Goal: Task Accomplishment & Management: Manage account settings

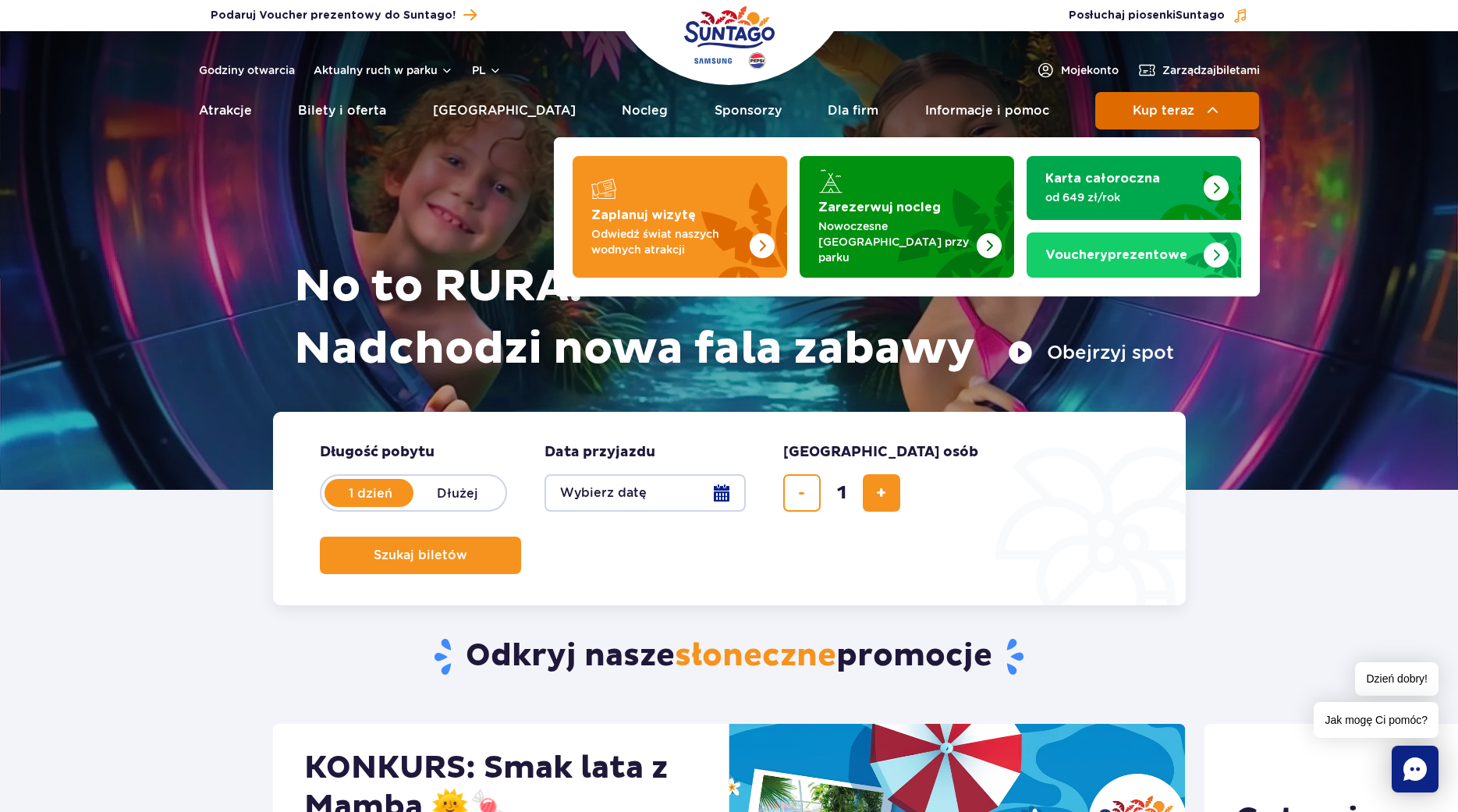
click at [1233, 99] on button "Kup teraz" at bounding box center [1177, 111] width 164 height 37
click at [1211, 67] on span "Zarządzaj biletami" at bounding box center [1211, 70] width 98 height 15
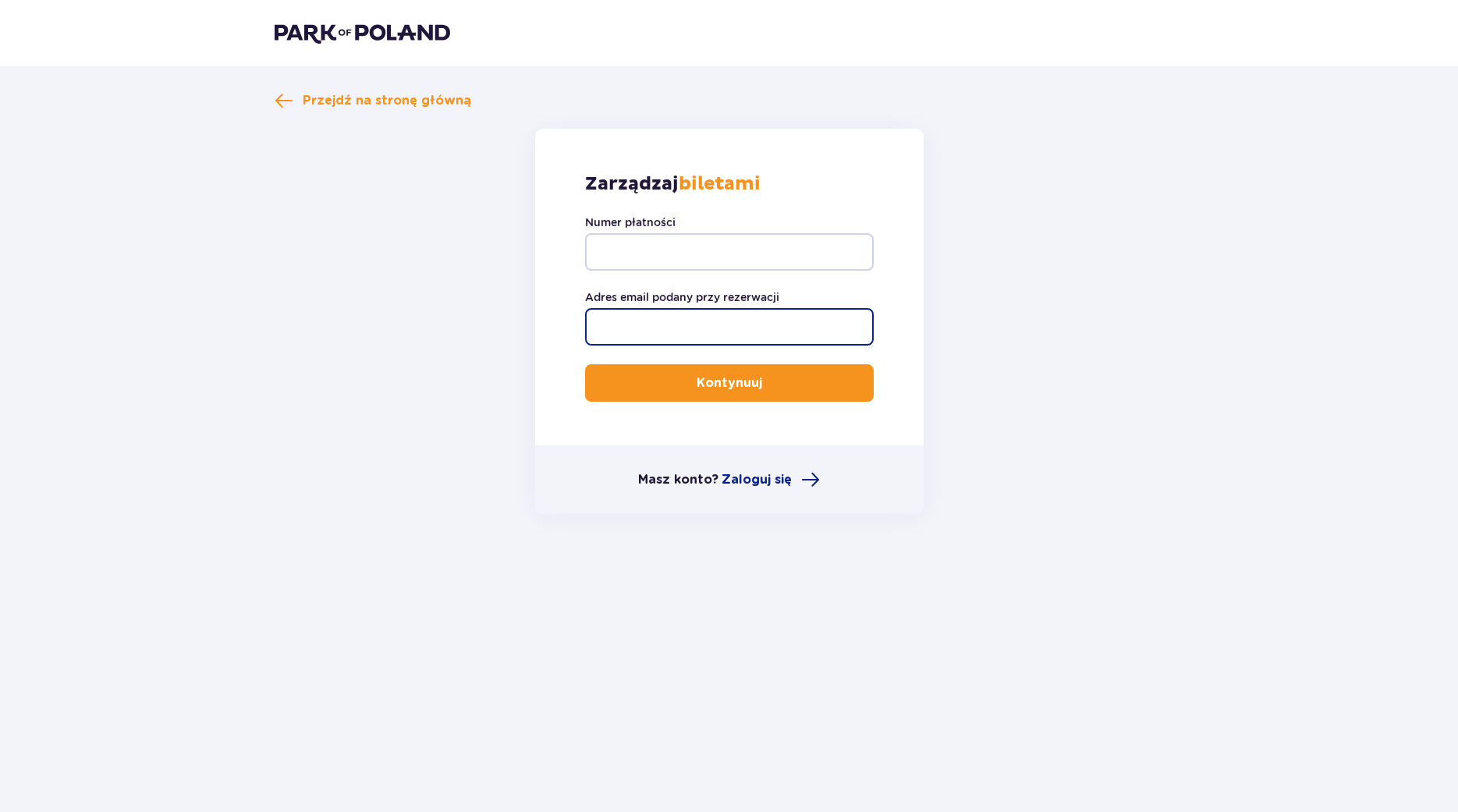
click at [733, 334] on input "Adres email podany przy rezerwacji" at bounding box center [729, 327] width 289 height 37
type input "vicia.cocieto@gmail.com"
click at [697, 379] on p "Kontynuuj" at bounding box center [729, 383] width 66 height 17
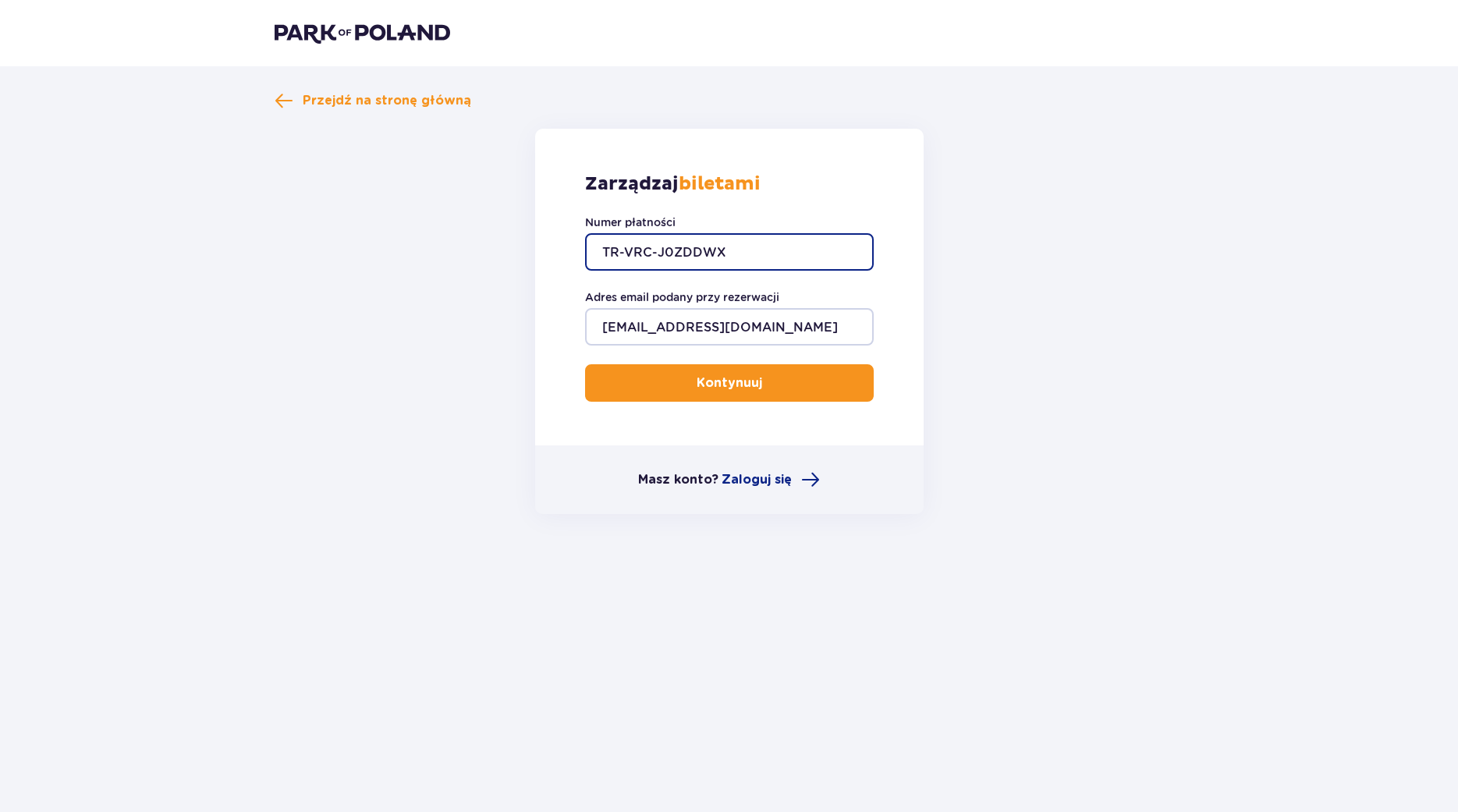
type input "TR-VRC-J0ZDDWX"
click at [782, 372] on button "Kontynuuj" at bounding box center [729, 383] width 289 height 37
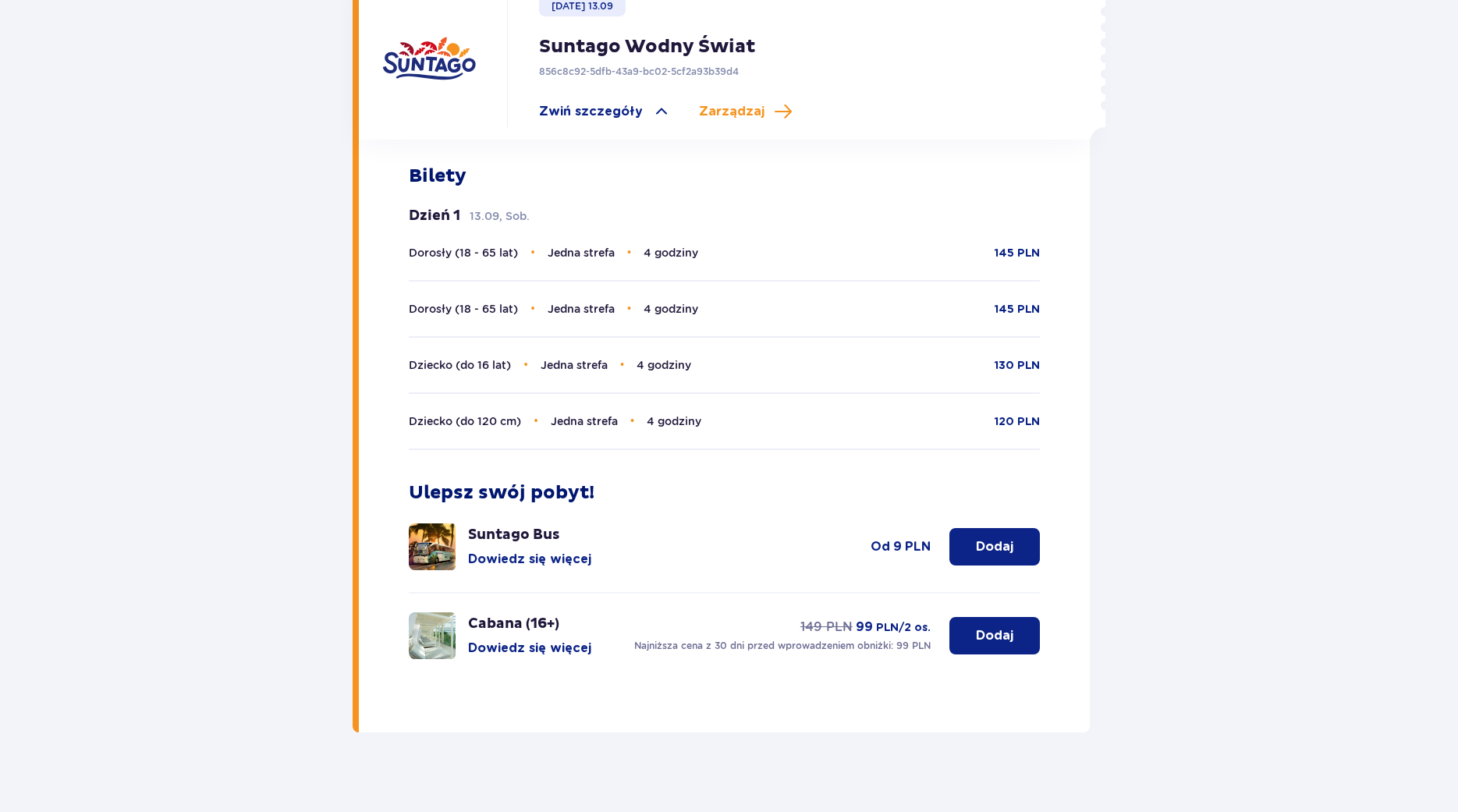
scroll to position [560, 0]
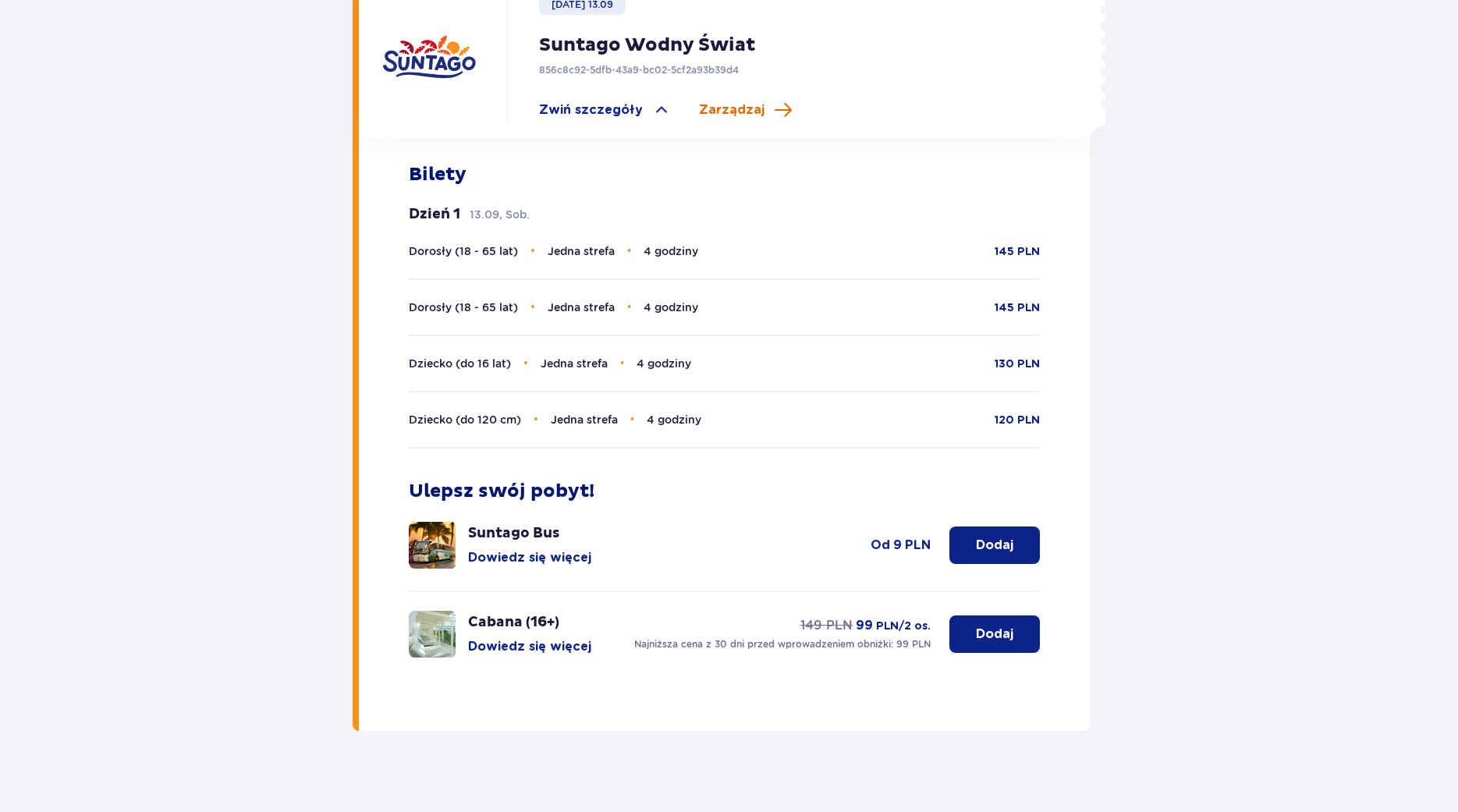
click at [727, 101] on span "Zarządzaj" at bounding box center [732, 110] width 66 height 17
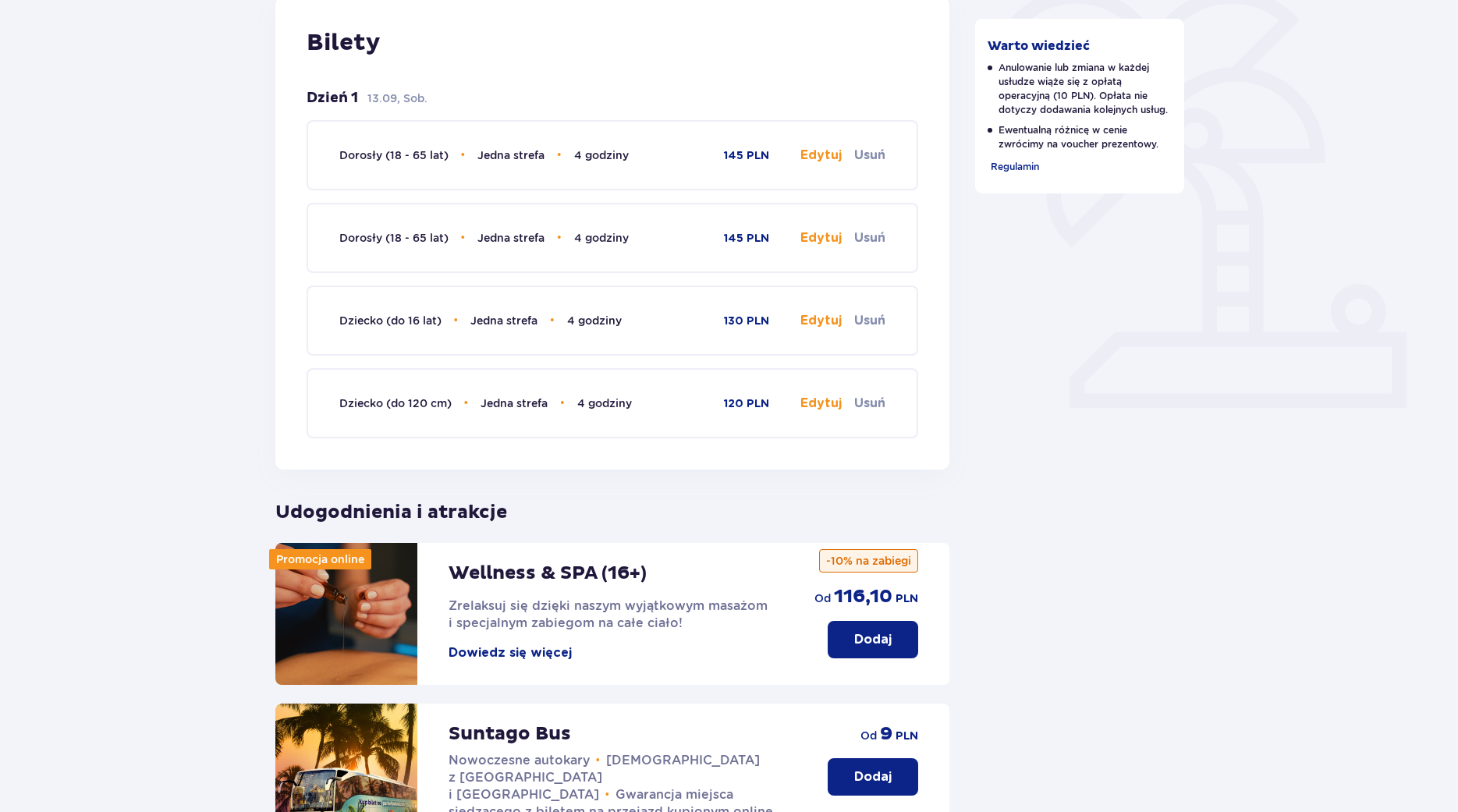
scroll to position [744, 0]
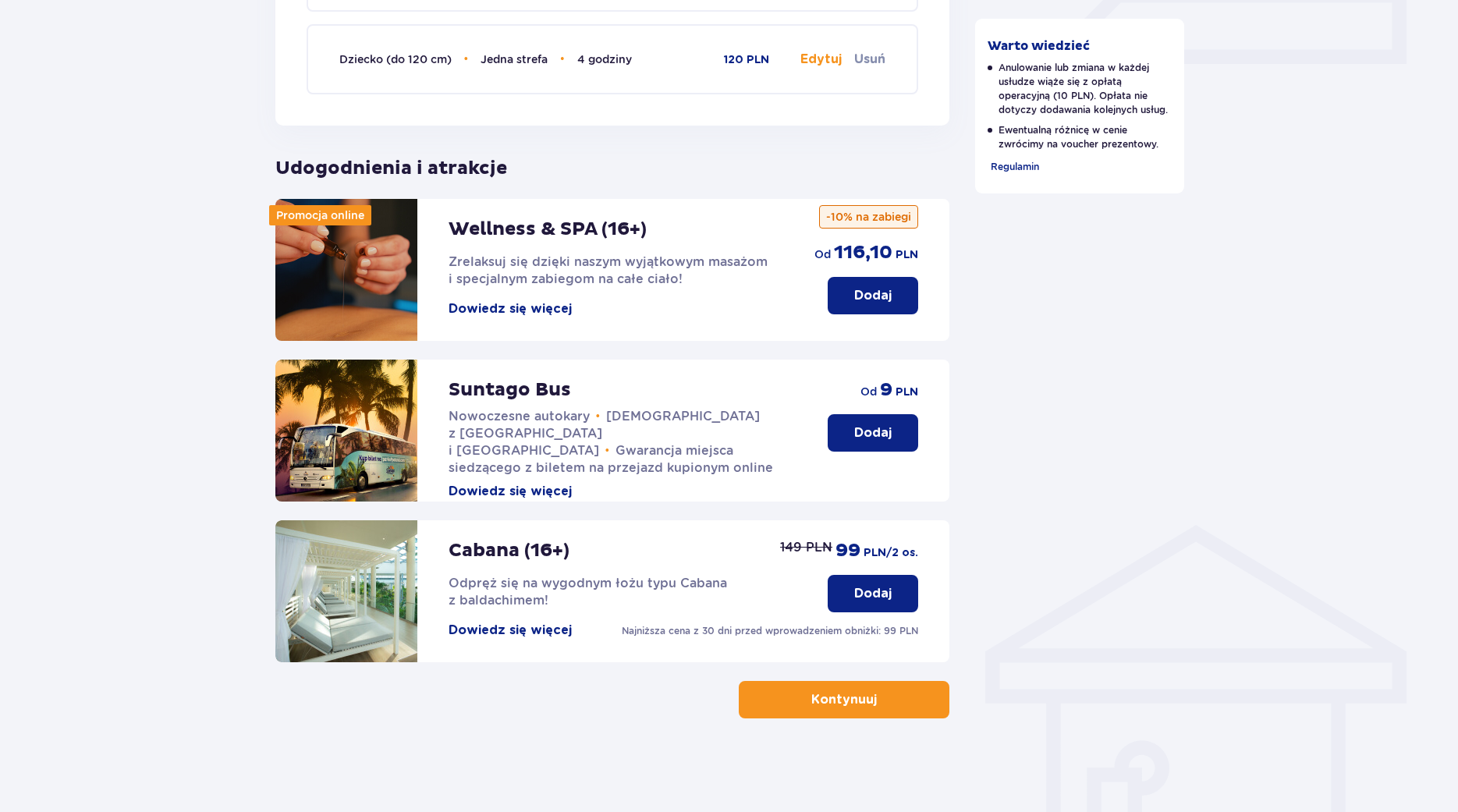
click at [889, 703] on span "button" at bounding box center [880, 700] width 19 height 19
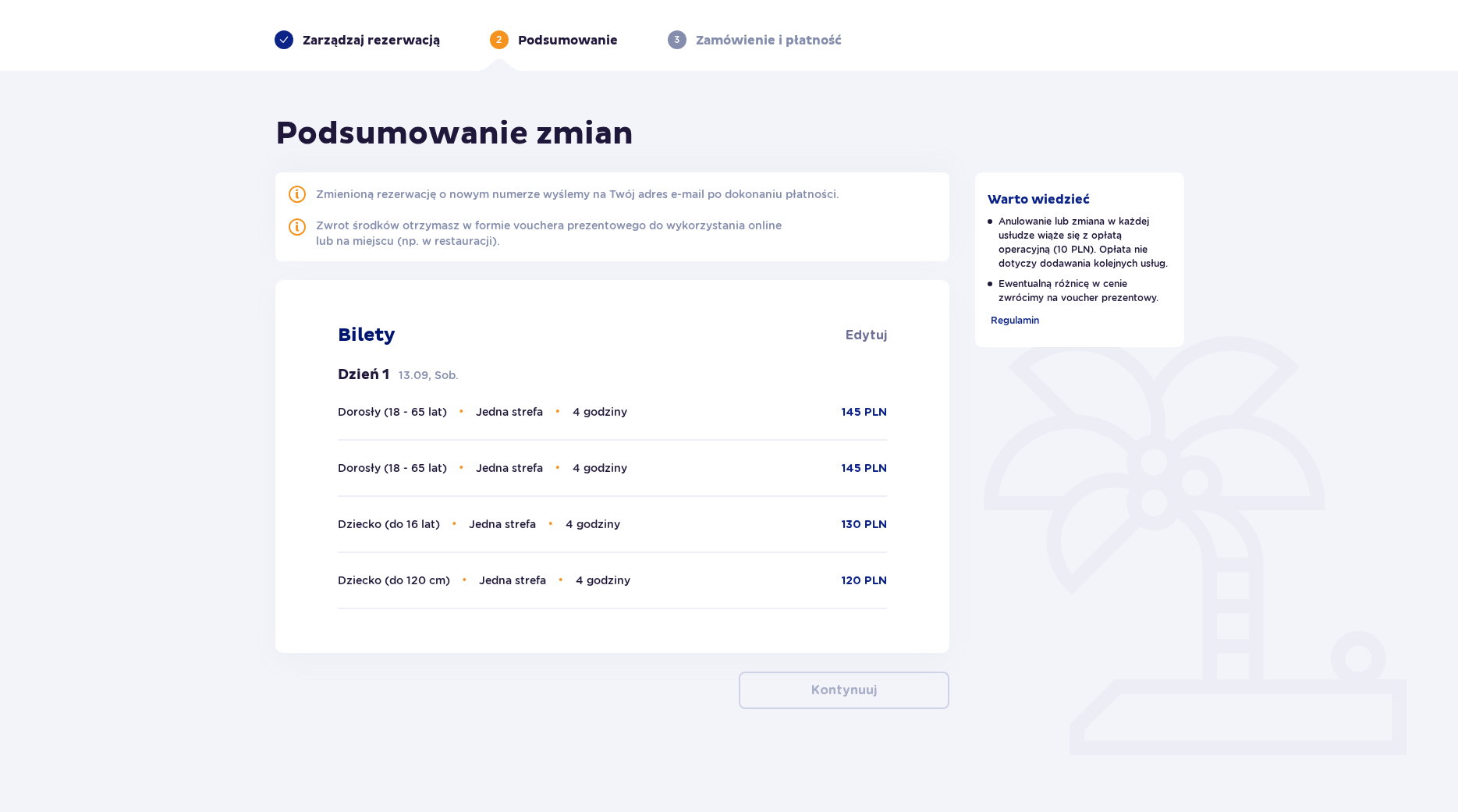
scroll to position [57, 0]
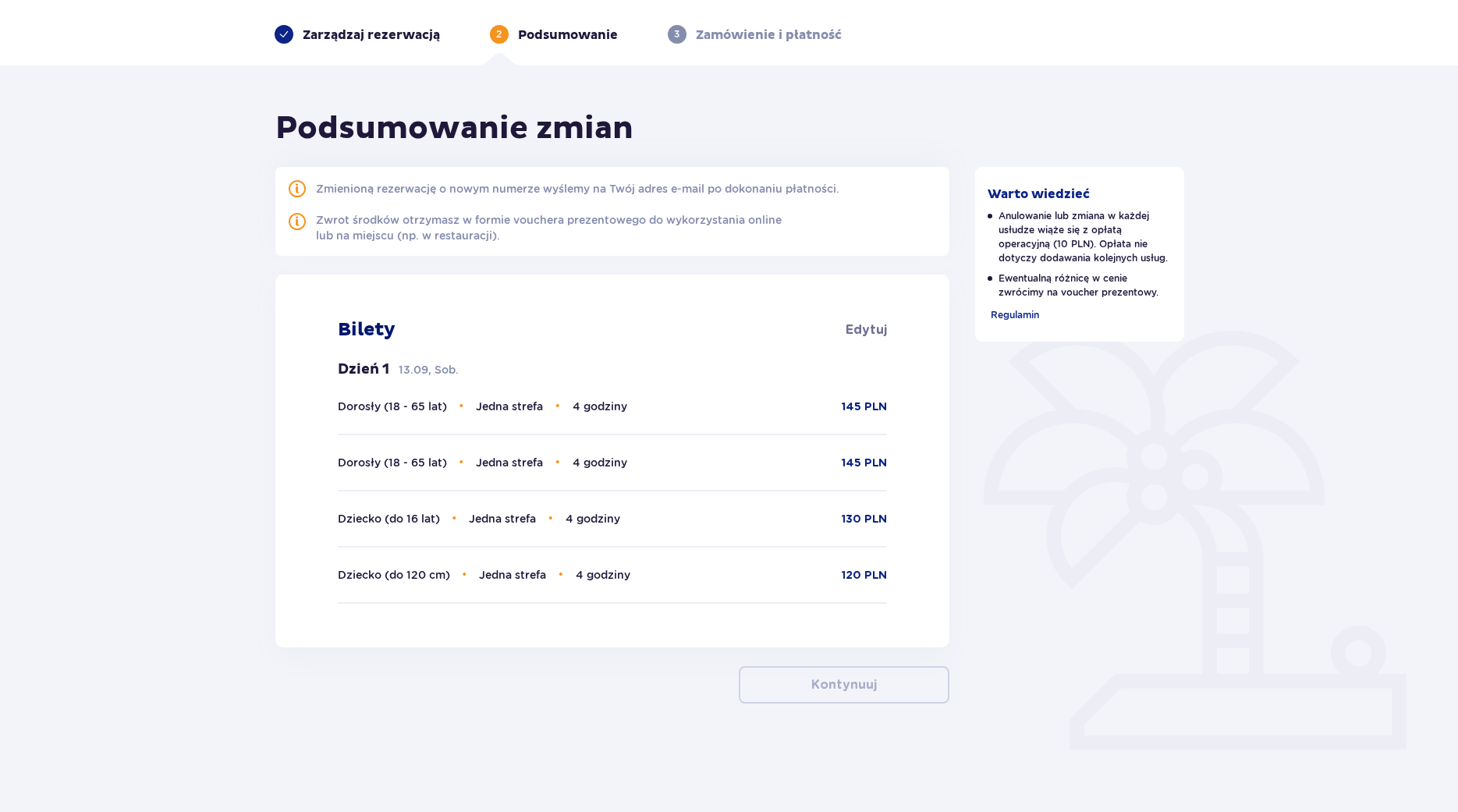
click at [316, 252] on div "Zmienioną rezerwację o nowym numerze wyślemy na Twój adres e-mail po dokonaniu …" at bounding box center [612, 211] width 675 height 89
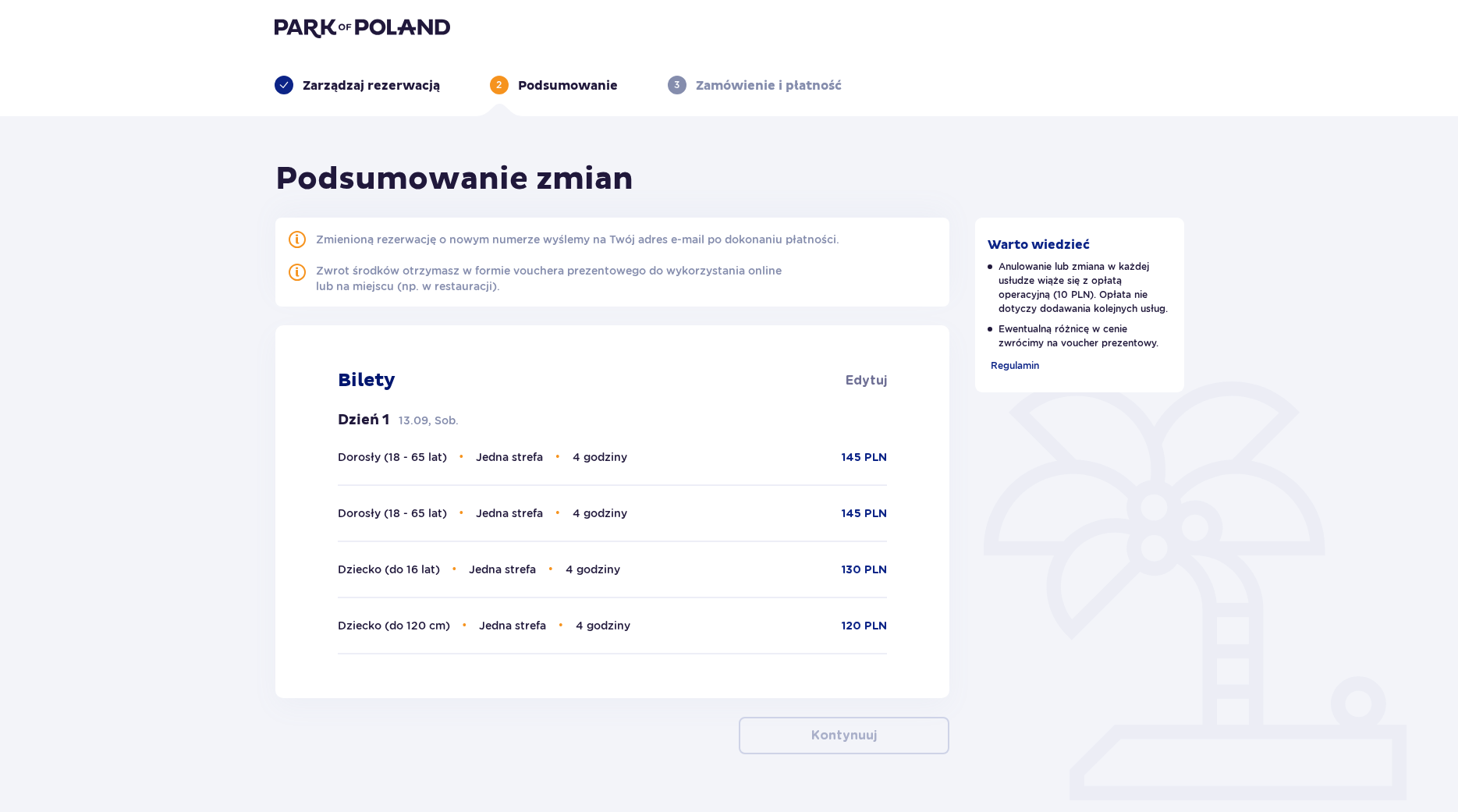
scroll to position [0, 0]
